Goal: Answer question/provide support: Share knowledge or assist other users

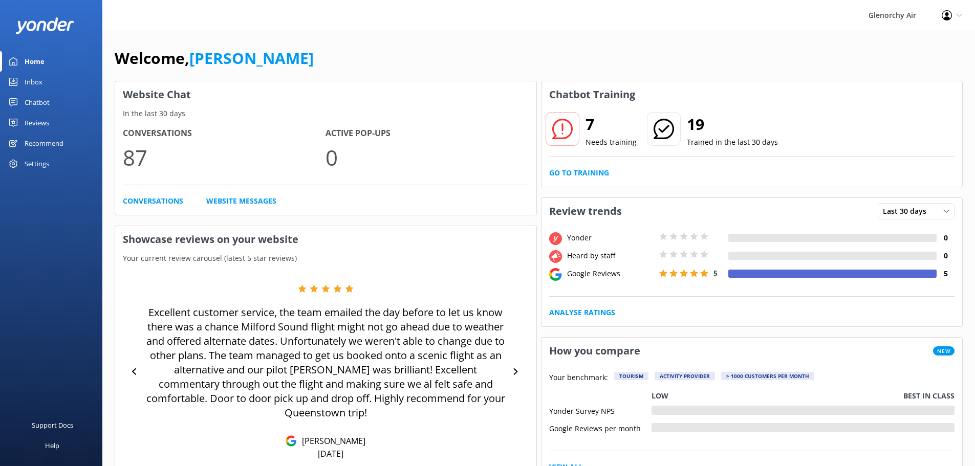
click at [41, 79] on div "Inbox" at bounding box center [34, 82] width 18 height 20
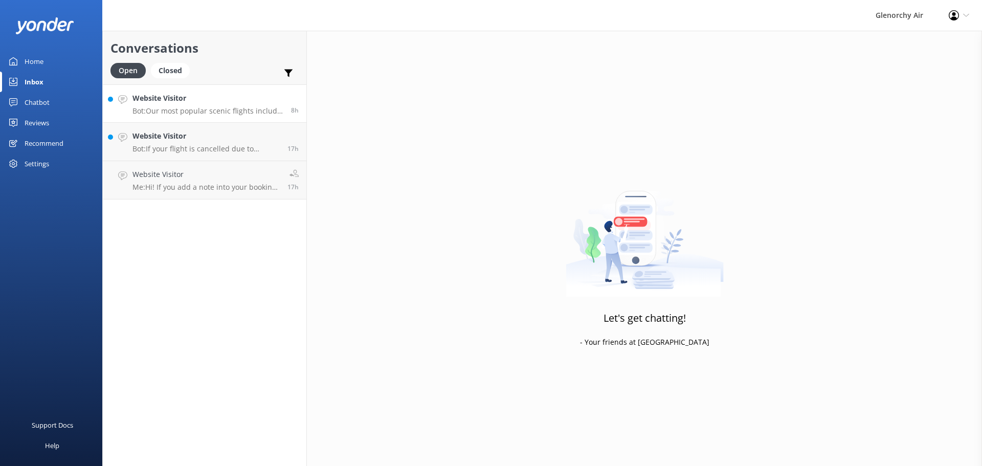
click at [173, 110] on p "Bot: Our most popular scenic flights include: - Milford Sound Fly | Cruise | Fl…" at bounding box center [208, 110] width 151 height 9
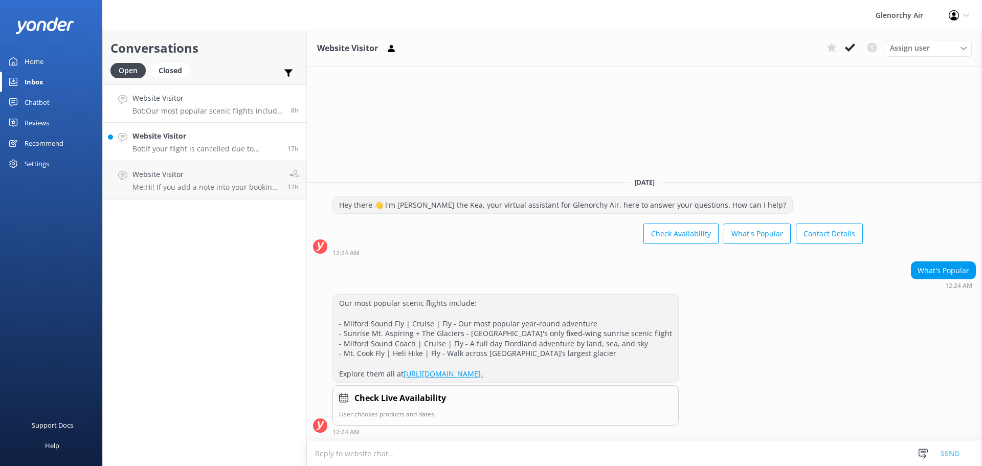
click at [179, 140] on h4 "Website Visitor" at bounding box center [206, 135] width 147 height 11
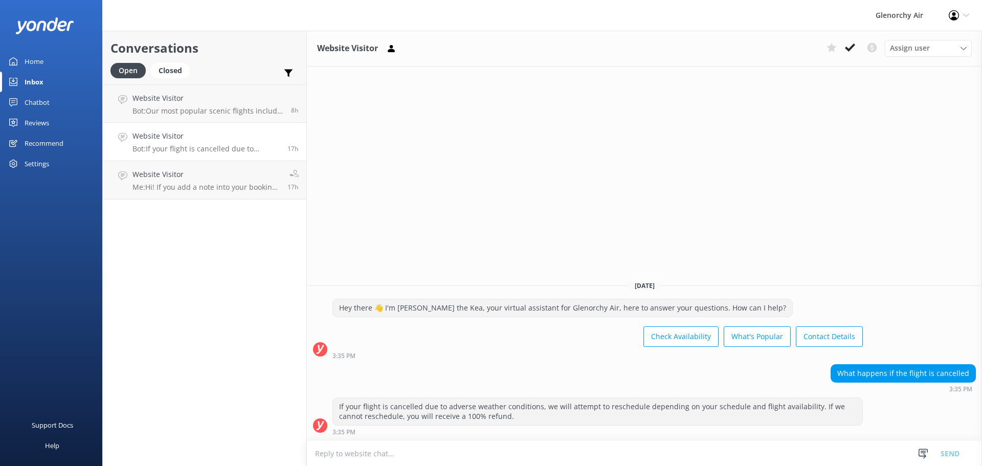
click at [20, 105] on link "Chatbot" at bounding box center [51, 102] width 102 height 20
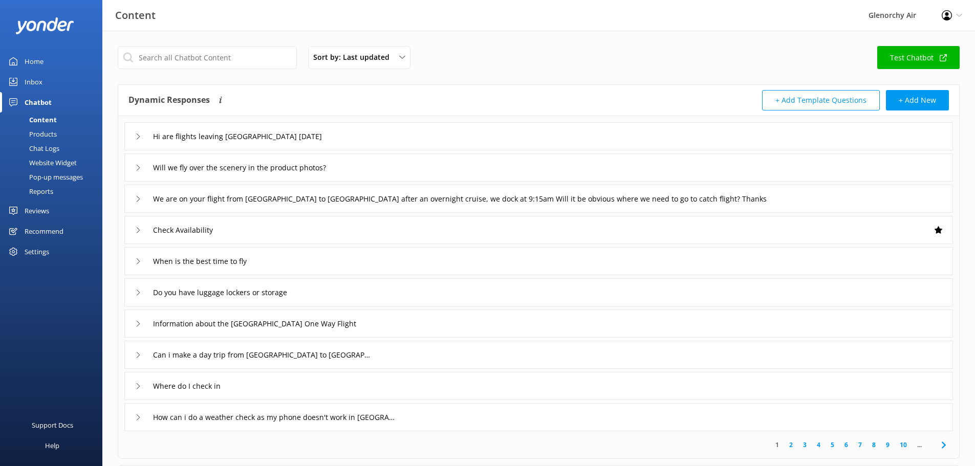
click at [36, 142] on div "Chat Logs" at bounding box center [32, 148] width 53 height 14
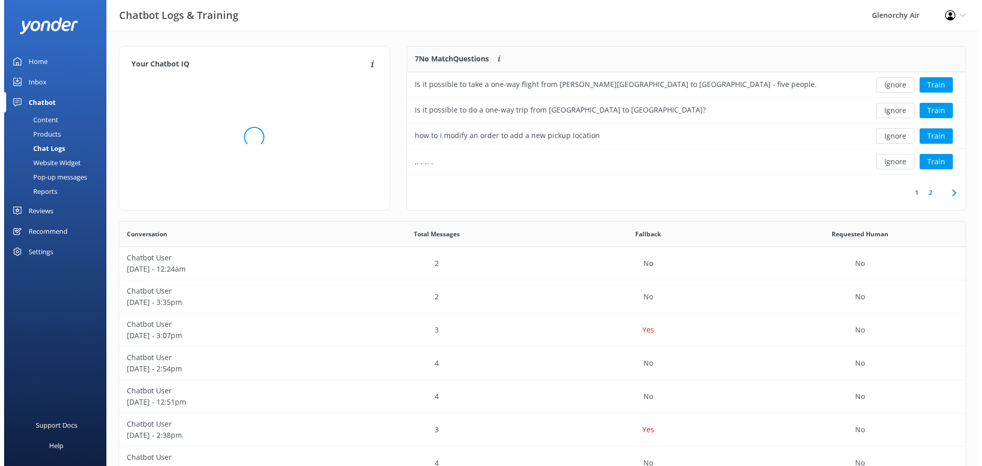
scroll to position [8, 8]
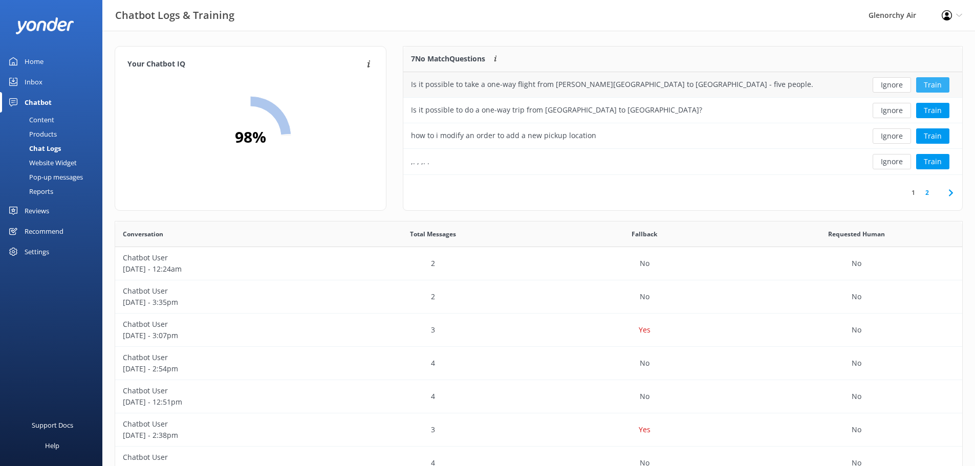
click at [940, 79] on button "Train" at bounding box center [932, 84] width 33 height 15
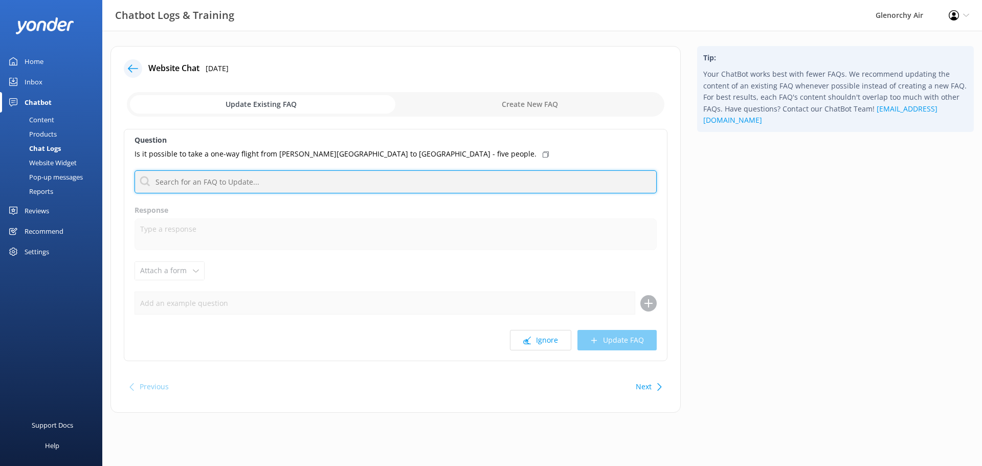
click at [281, 185] on input "text" at bounding box center [396, 181] width 522 height 23
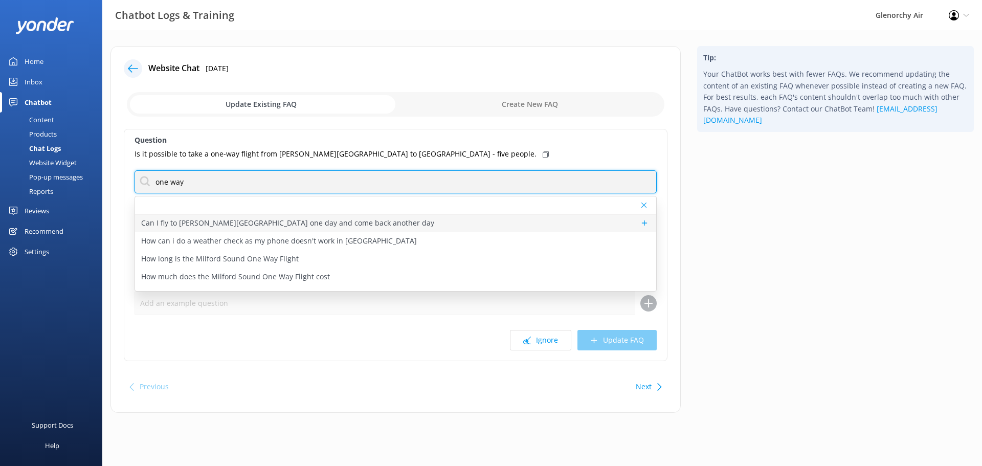
type input "one way"
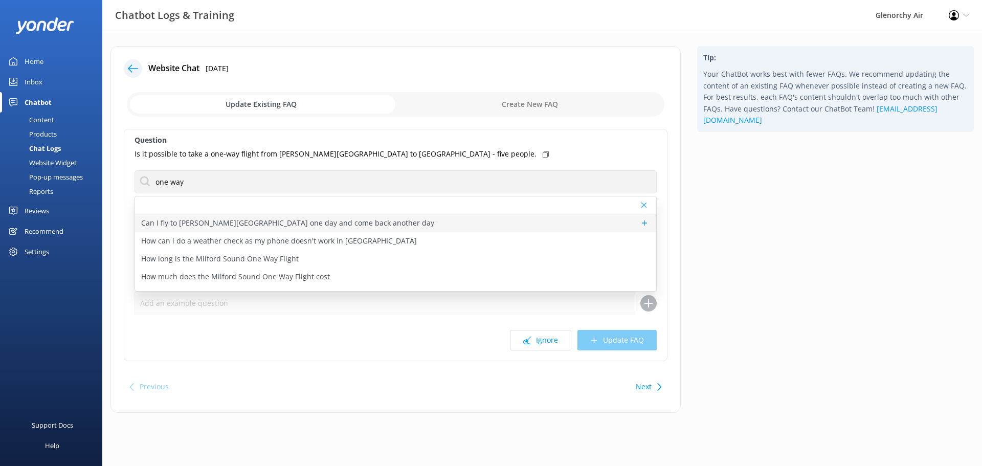
click at [286, 228] on p "Can I fly to [PERSON_NAME][GEOGRAPHIC_DATA] one day and come back another day" at bounding box center [287, 222] width 293 height 11
type textarea "At this time, we do not offer [PERSON_NAME] Island flights over multiple days, …"
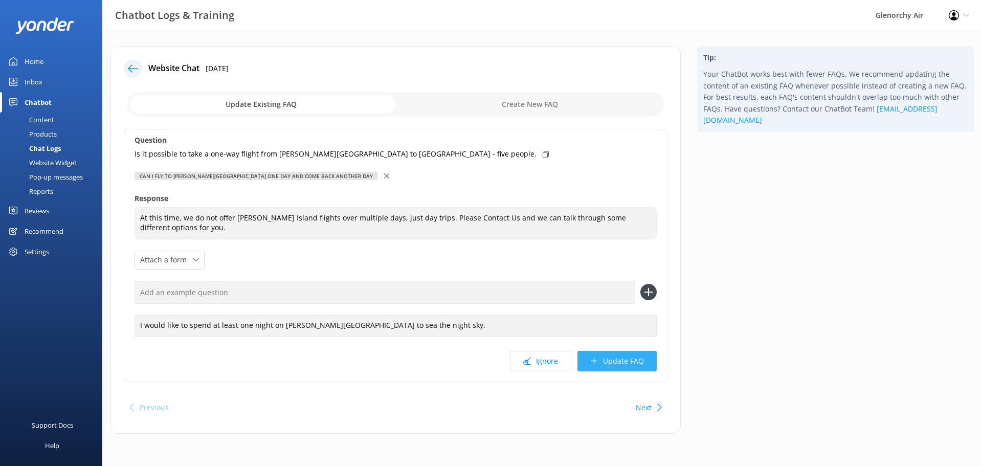
click at [615, 357] on button "Update FAQ" at bounding box center [617, 361] width 79 height 20
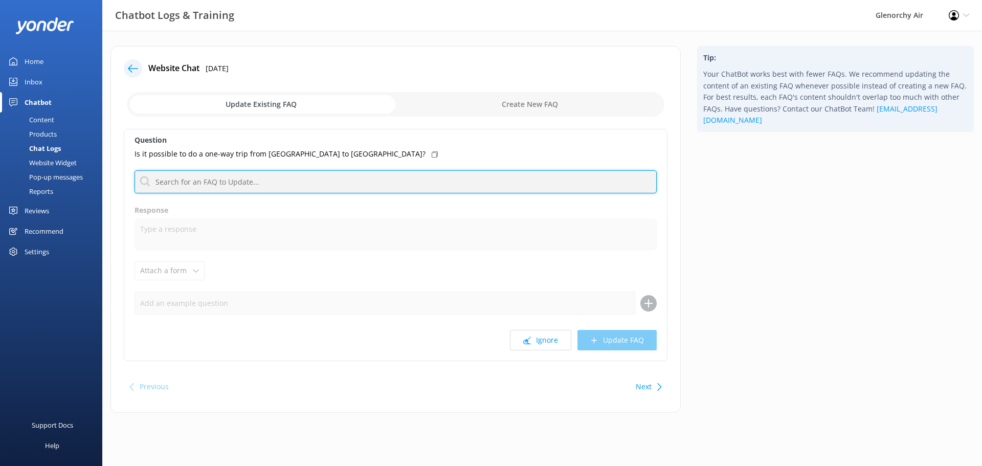
click at [184, 179] on input "text" at bounding box center [396, 181] width 522 height 23
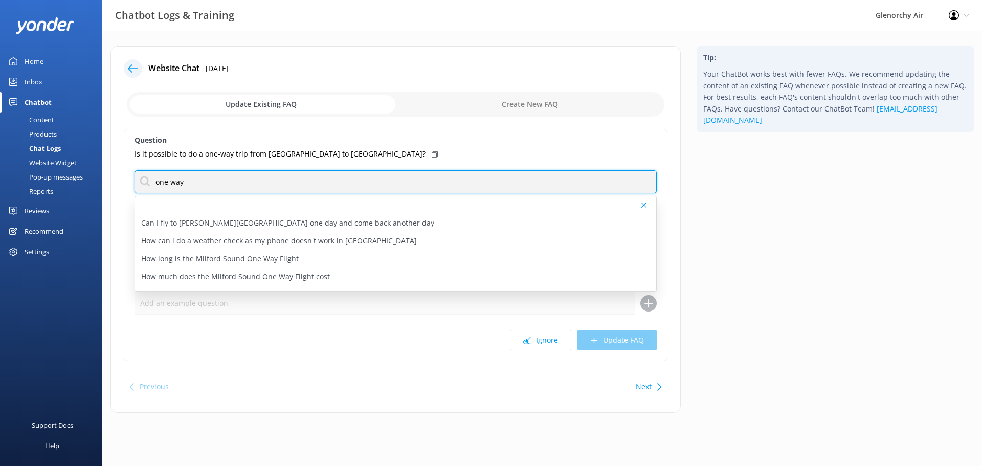
drag, startPoint x: 206, startPoint y: 186, endPoint x: 126, endPoint y: 186, distance: 79.3
click at [126, 186] on div "Question Is it possible to do a one-way trip from [GEOGRAPHIC_DATA] to [GEOGRAP…" at bounding box center [396, 245] width 544 height 232
type input "[PERSON_NAME]"
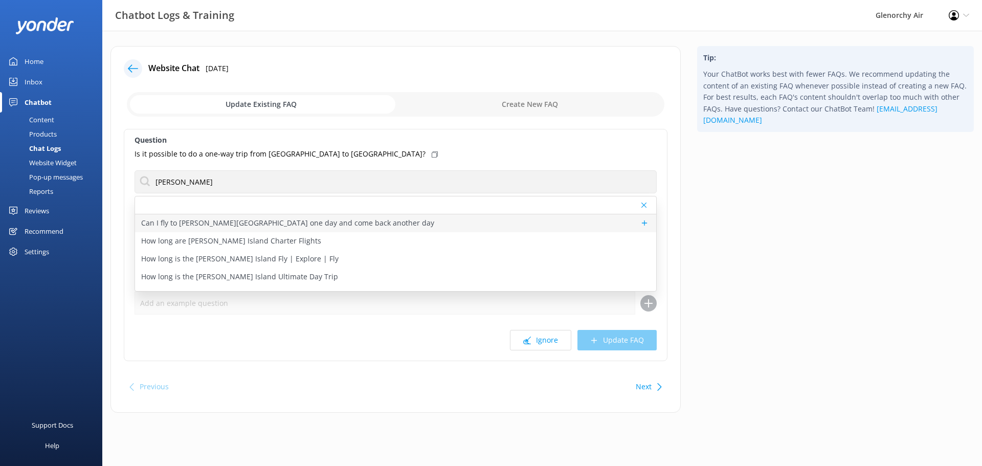
click at [228, 225] on p "Can I fly to [PERSON_NAME][GEOGRAPHIC_DATA] one day and come back another day" at bounding box center [287, 222] width 293 height 11
type textarea "At this time, we do not offer [PERSON_NAME] Island flights over multiple days, …"
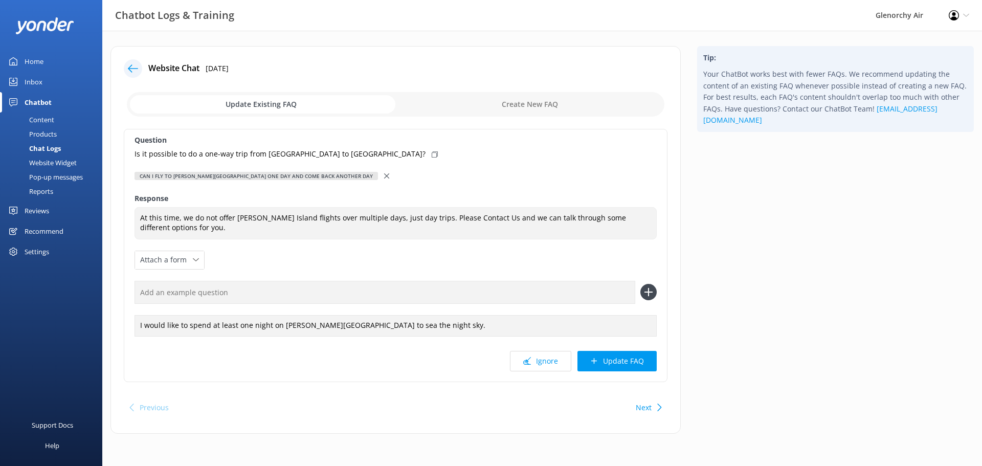
click at [177, 295] on input "text" at bounding box center [385, 292] width 501 height 23
click at [618, 365] on button "Update FAQ" at bounding box center [617, 361] width 79 height 20
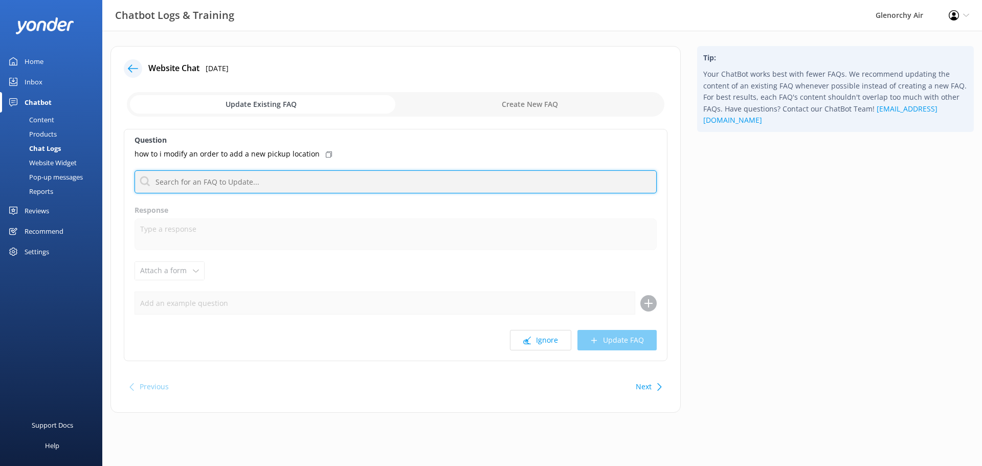
click at [299, 189] on input "text" at bounding box center [396, 181] width 522 height 23
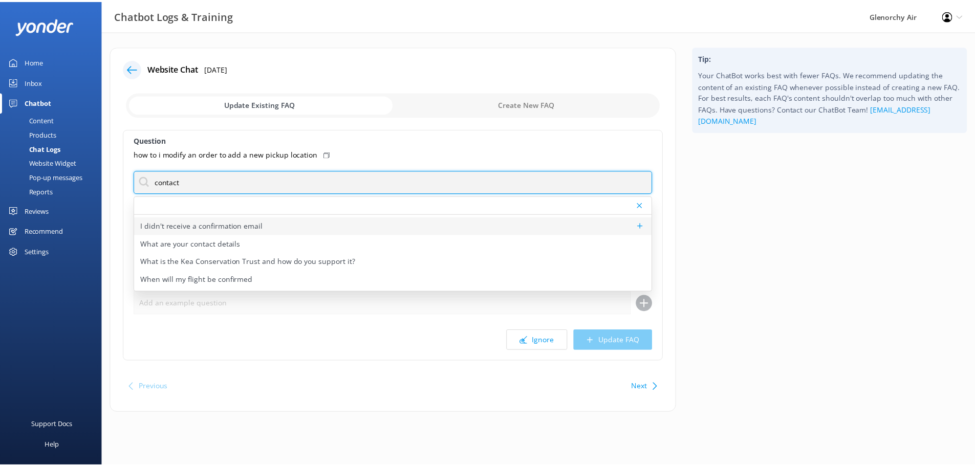
scroll to position [67, 0]
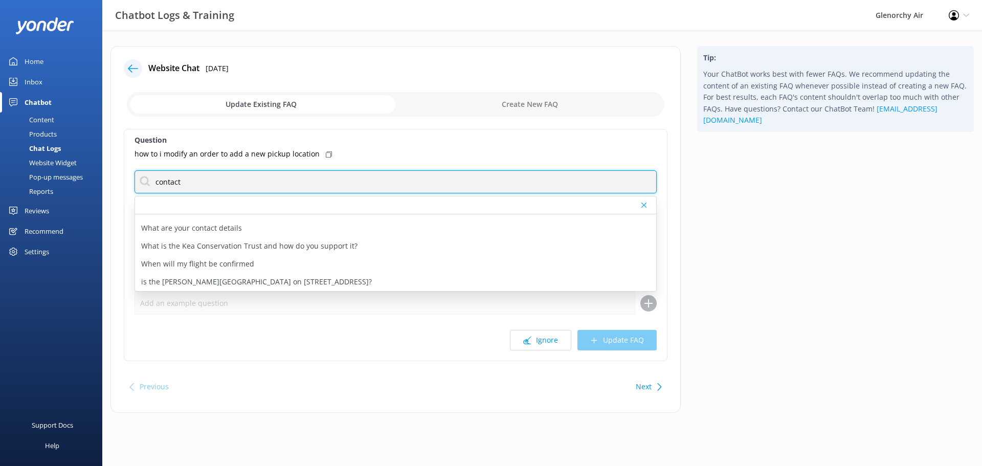
type input "contact"
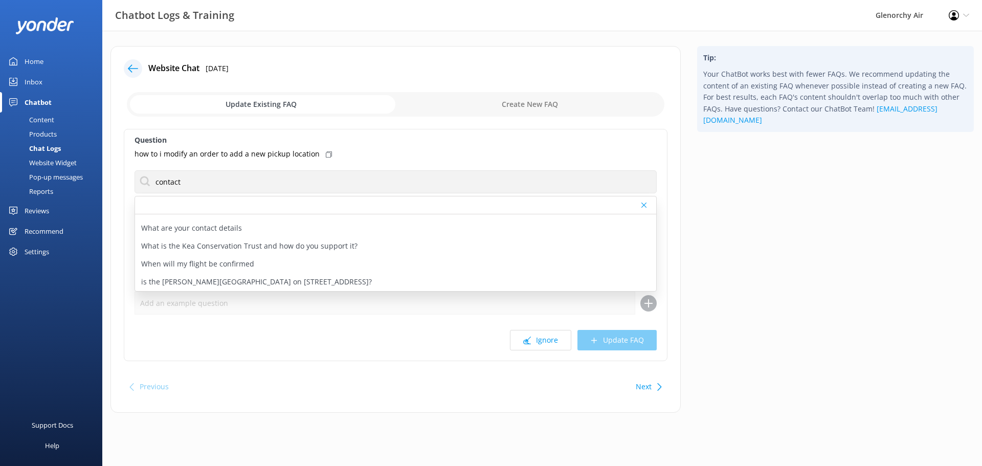
click at [252, 163] on div "Question how to i modify an order to add a new pickup location contact Can I co…" at bounding box center [396, 245] width 544 height 232
click at [159, 227] on p "What are your contact details" at bounding box center [191, 228] width 101 height 11
type textarea "You can contact the Glenorchy Air team at 0800 676 264 or [PHONE_NUMBER], or by…"
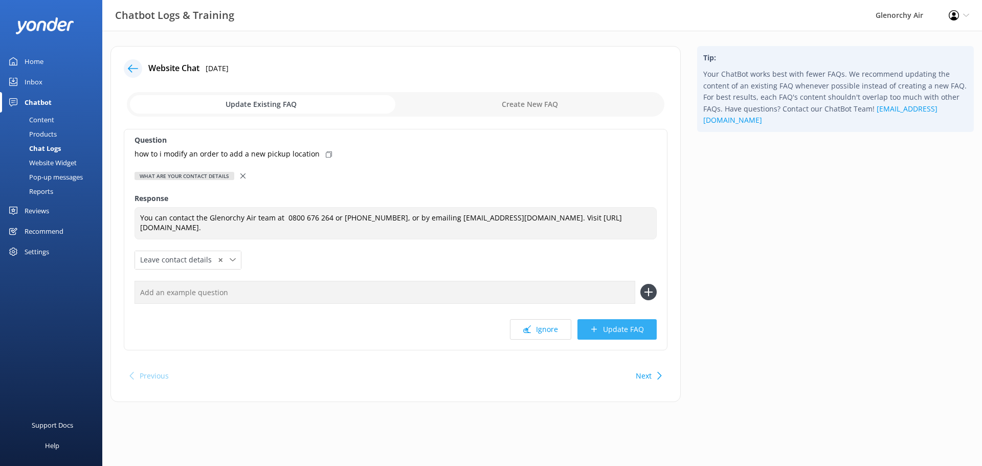
click at [621, 326] on button "Update FAQ" at bounding box center [617, 329] width 79 height 20
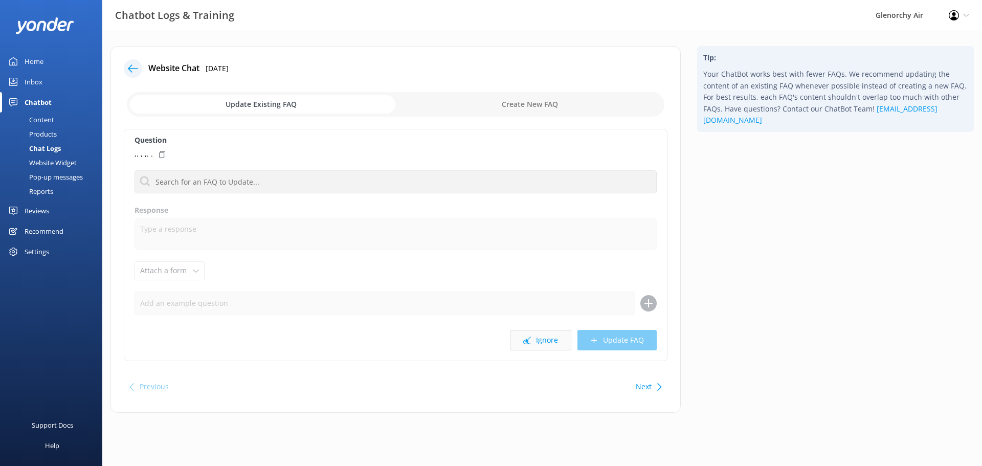
click at [538, 342] on button "Ignore" at bounding box center [540, 340] width 61 height 20
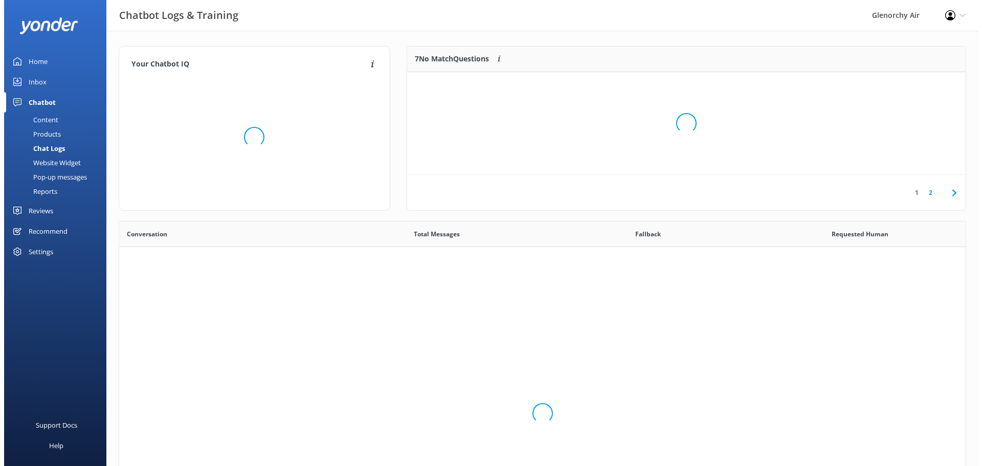
scroll to position [351, 839]
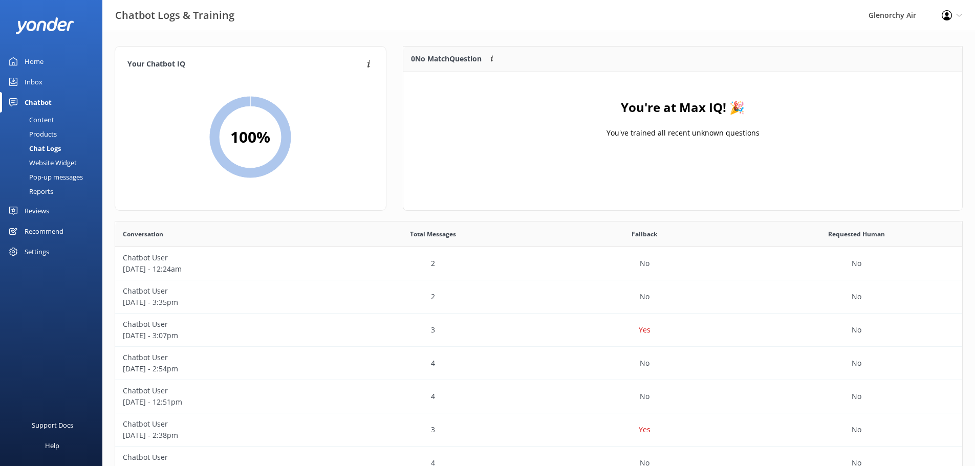
click at [34, 80] on div "Inbox" at bounding box center [34, 82] width 18 height 20
